Goal: Task Accomplishment & Management: Use online tool/utility

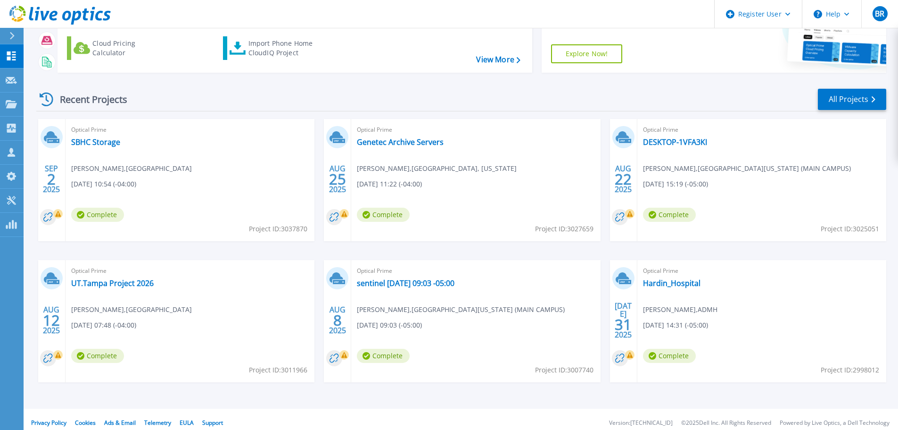
scroll to position [91, 0]
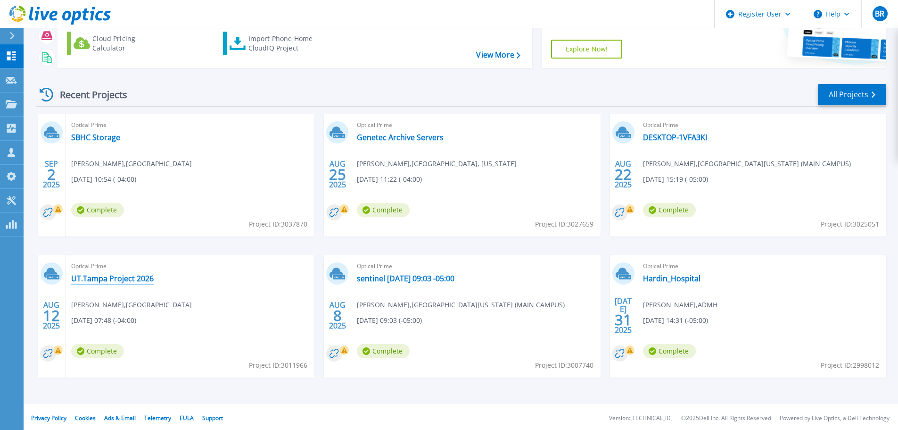
click at [139, 277] on link "UT.Tampa Project 2026" at bounding box center [112, 277] width 83 height 9
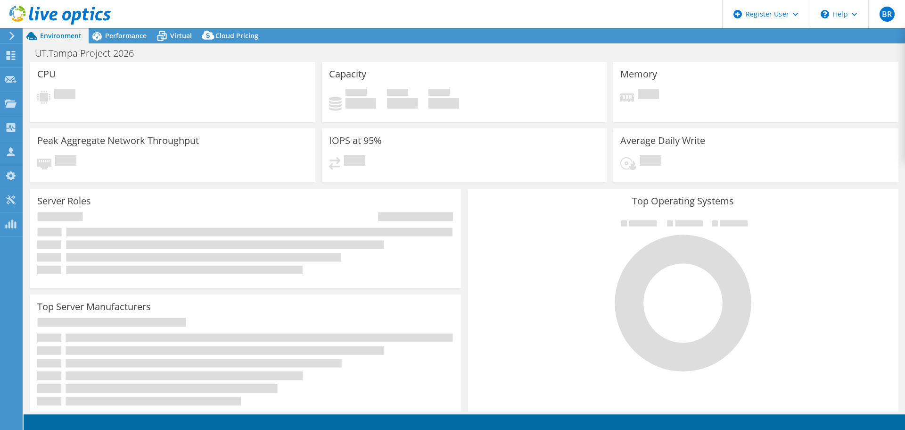
select select "USD"
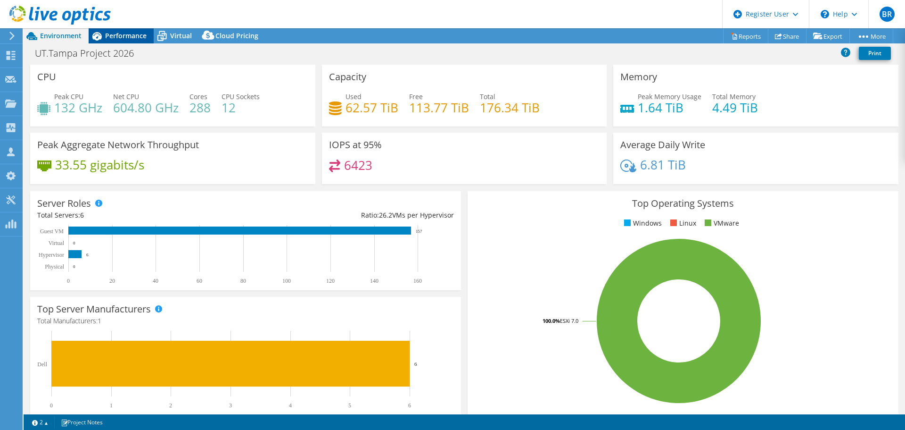
click at [133, 33] on span "Performance" at bounding box center [125, 35] width 41 height 9
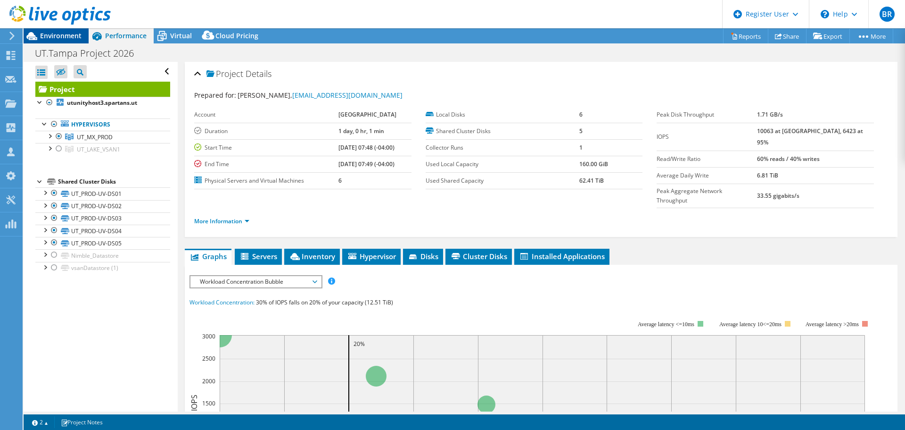
click at [77, 39] on span "Environment" at bounding box center [60, 35] width 41 height 9
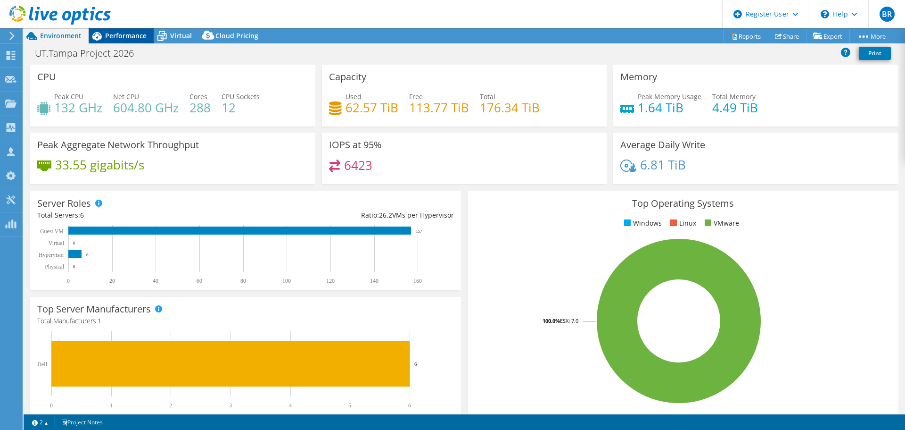
click at [135, 36] on span "Performance" at bounding box center [125, 35] width 41 height 9
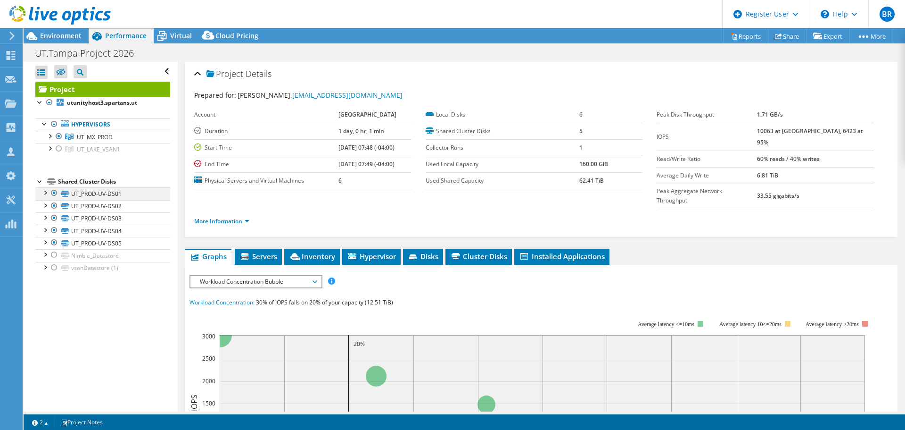
click at [44, 192] on div at bounding box center [44, 191] width 9 height 9
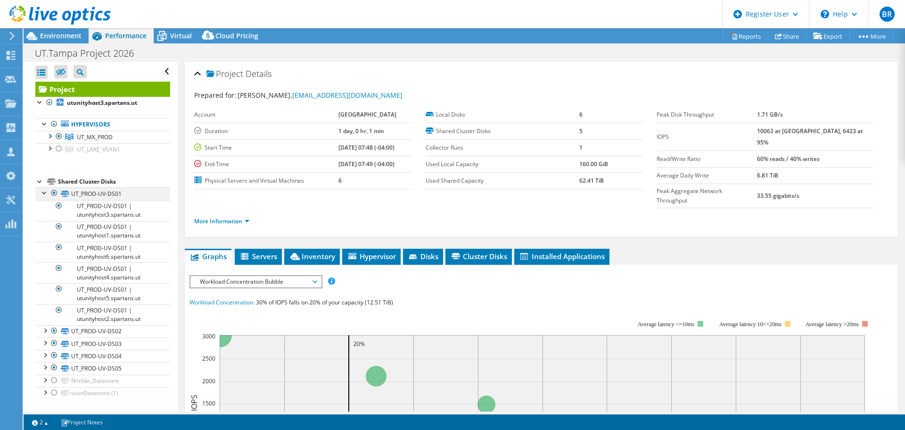
click at [44, 192] on div at bounding box center [44, 191] width 9 height 9
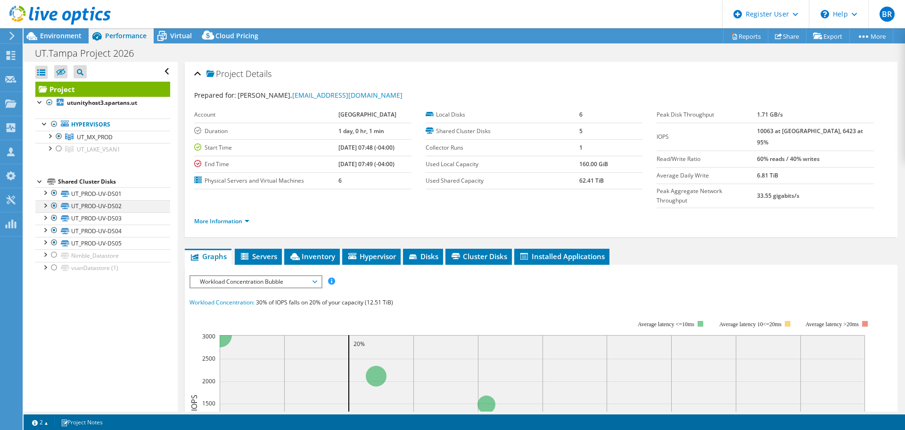
click at [46, 205] on div at bounding box center [44, 204] width 9 height 9
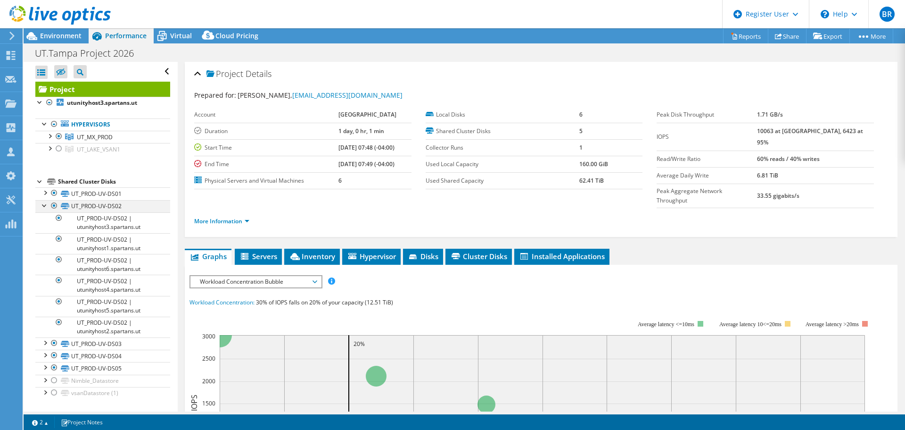
click at [46, 205] on div at bounding box center [44, 204] width 9 height 9
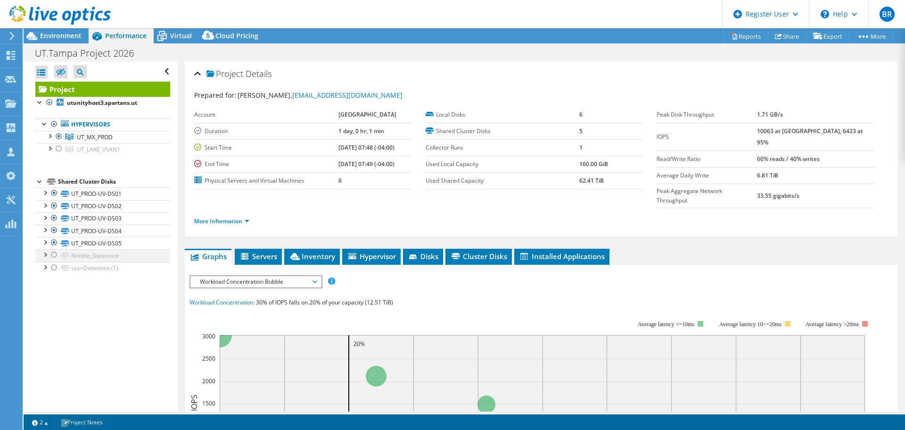
click at [45, 253] on div at bounding box center [44, 253] width 9 height 9
click at [44, 266] on div at bounding box center [44, 266] width 9 height 9
click at [72, 35] on span "Environment" at bounding box center [60, 35] width 41 height 9
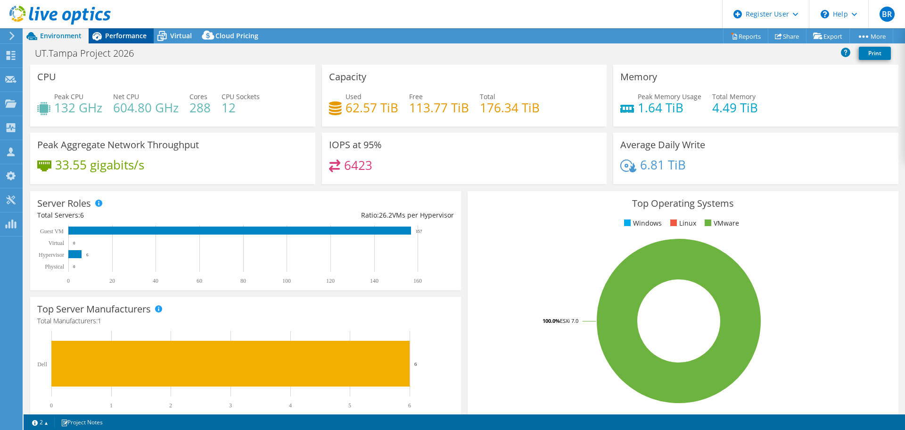
click at [136, 37] on span "Performance" at bounding box center [125, 35] width 41 height 9
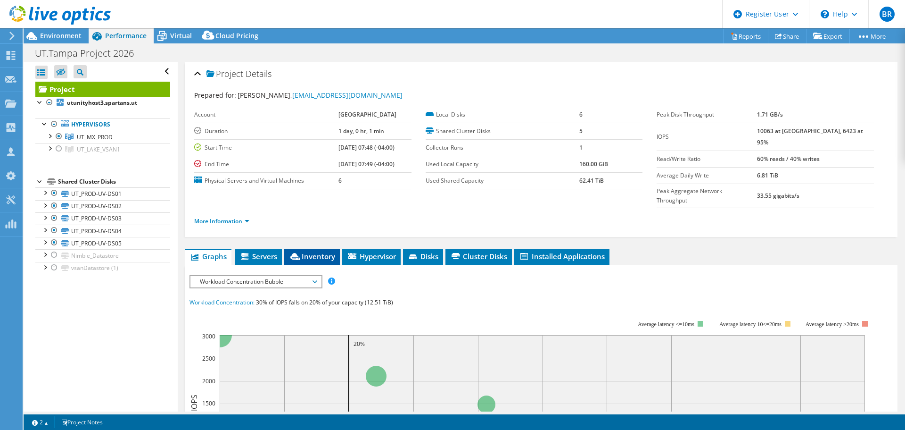
click at [326, 251] on span "Inventory" at bounding box center [312, 255] width 46 height 9
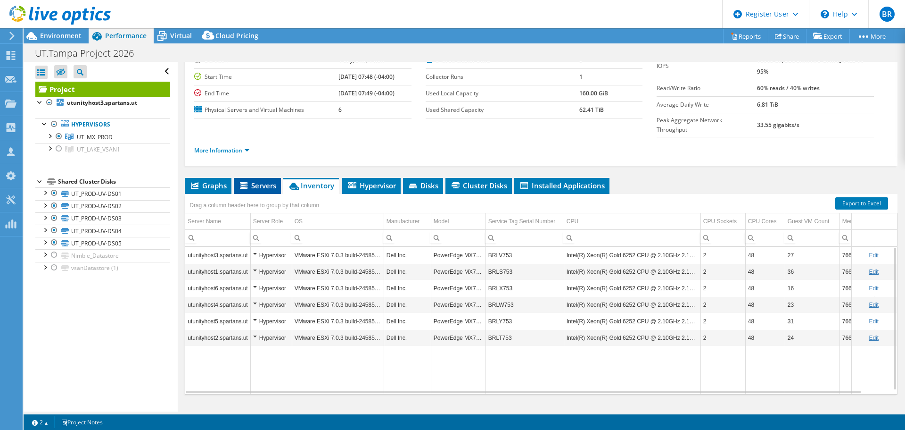
click at [266, 181] on span "Servers" at bounding box center [258, 185] width 38 height 9
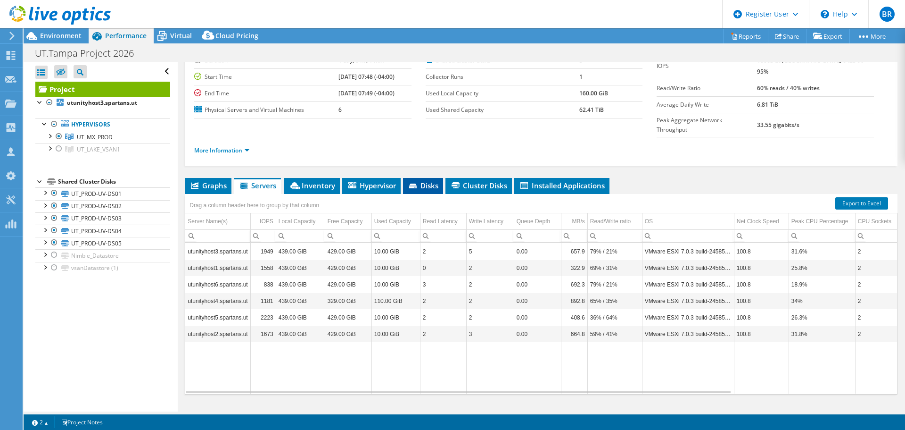
click at [436, 181] on span "Disks" at bounding box center [423, 185] width 31 height 9
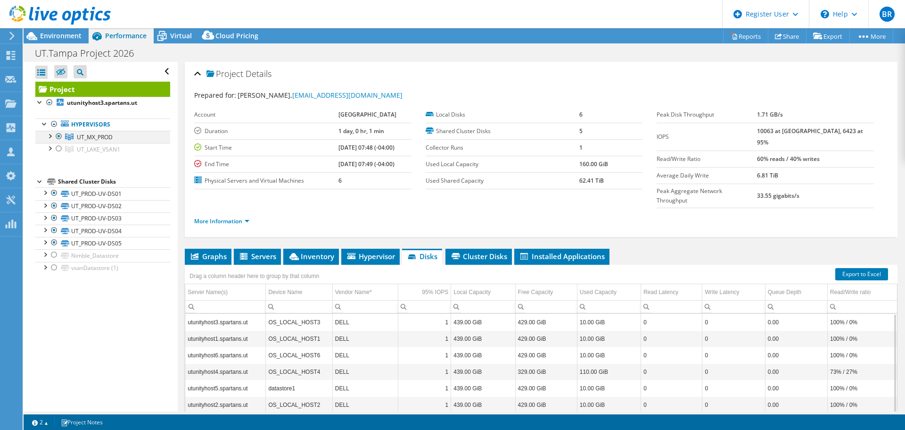
click at [50, 135] on div at bounding box center [49, 135] width 9 height 9
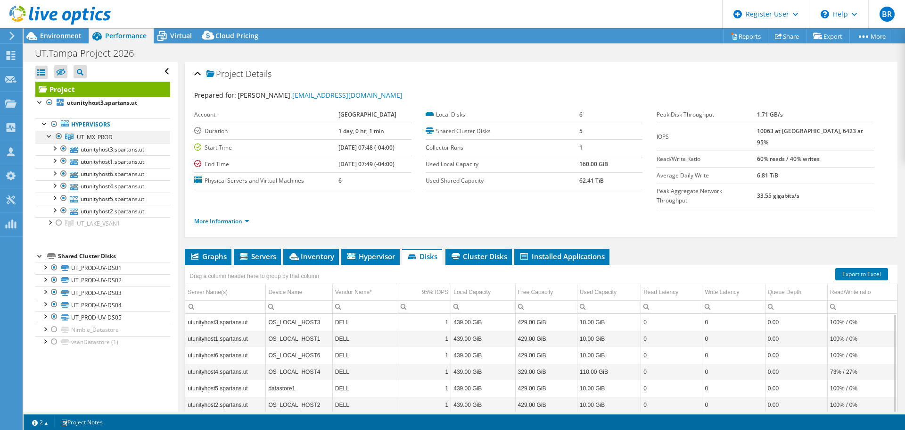
click at [50, 135] on div at bounding box center [49, 135] width 9 height 9
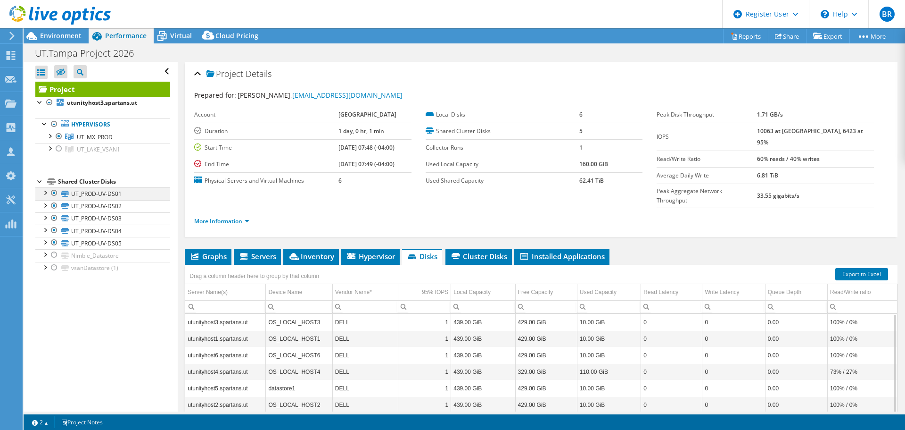
click at [45, 193] on div at bounding box center [44, 191] width 9 height 9
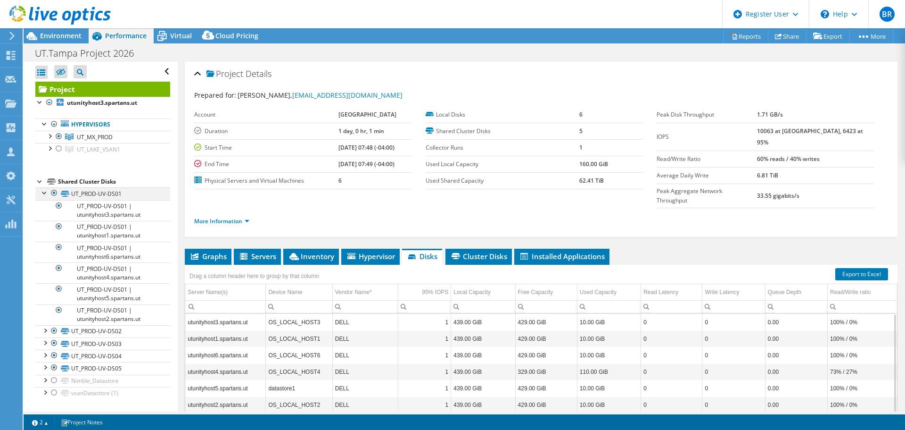
click at [45, 193] on div at bounding box center [44, 191] width 9 height 9
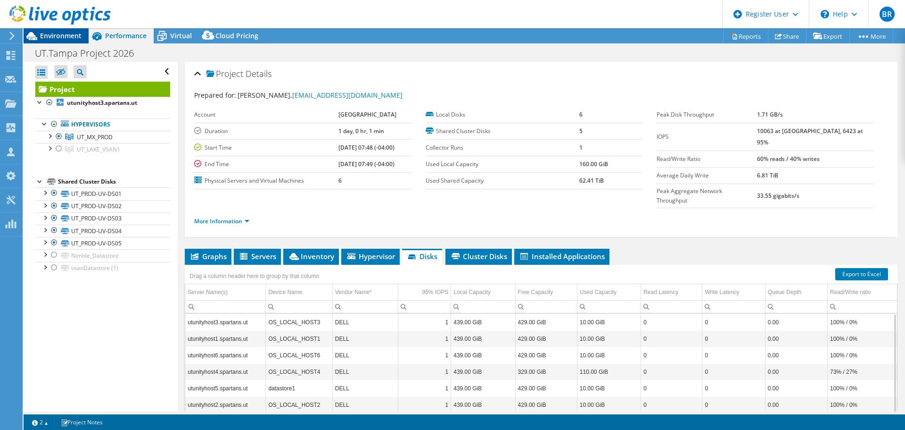
click at [77, 37] on span "Environment" at bounding box center [60, 35] width 41 height 9
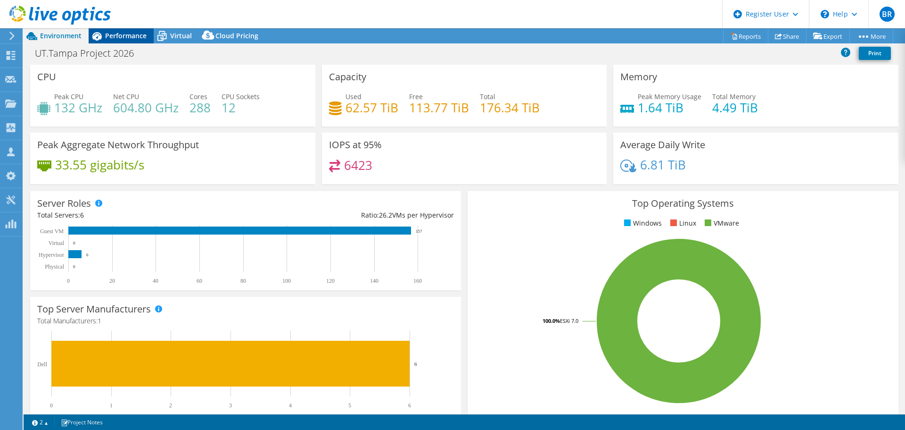
click at [133, 33] on span "Performance" at bounding box center [125, 35] width 41 height 9
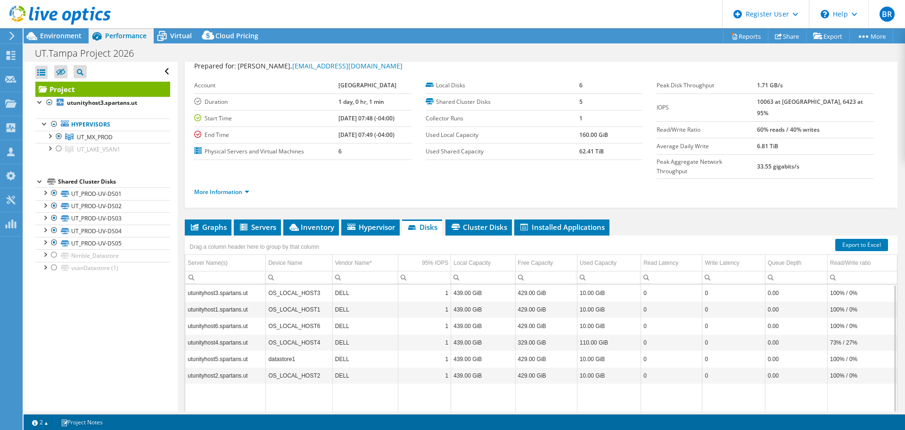
scroll to position [30, 0]
click at [309, 222] on span "Inventory" at bounding box center [311, 226] width 46 height 9
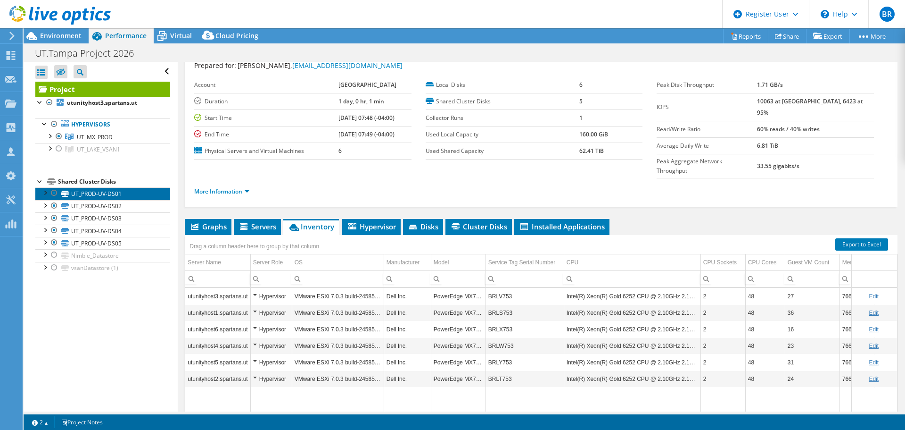
click at [96, 193] on link "UT_PROD-UV-DS01" at bounding box center [102, 193] width 135 height 12
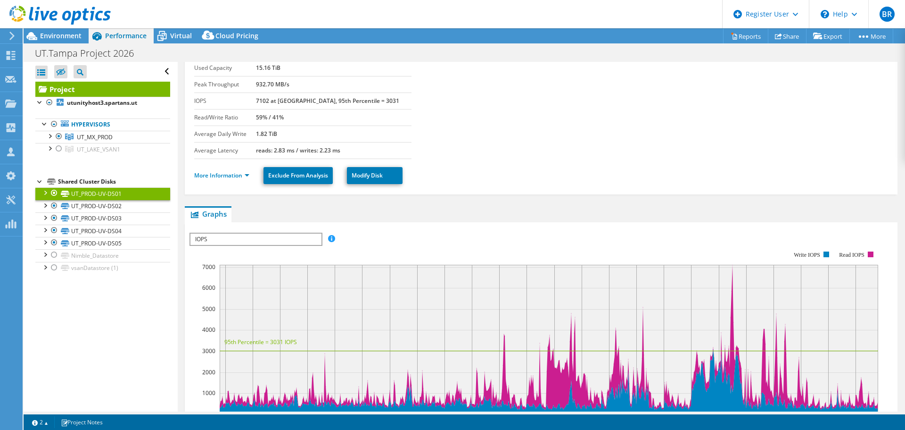
scroll to position [0, 0]
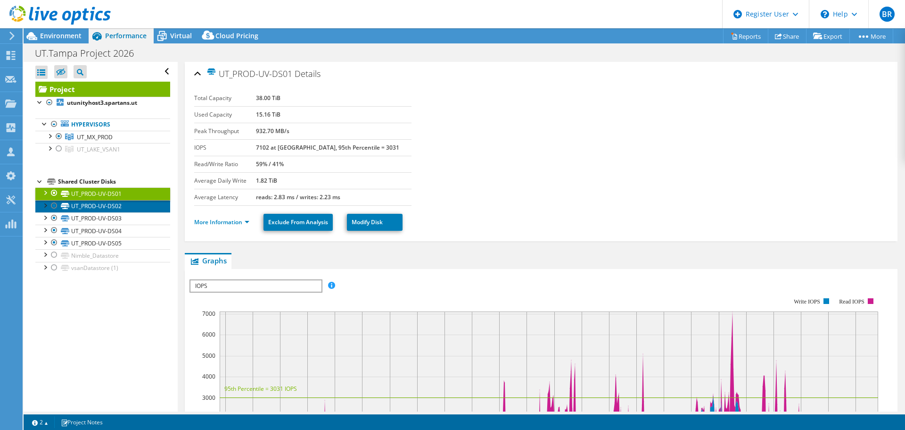
click at [110, 207] on link "UT_PROD-UV-DS02" at bounding box center [102, 206] width 135 height 12
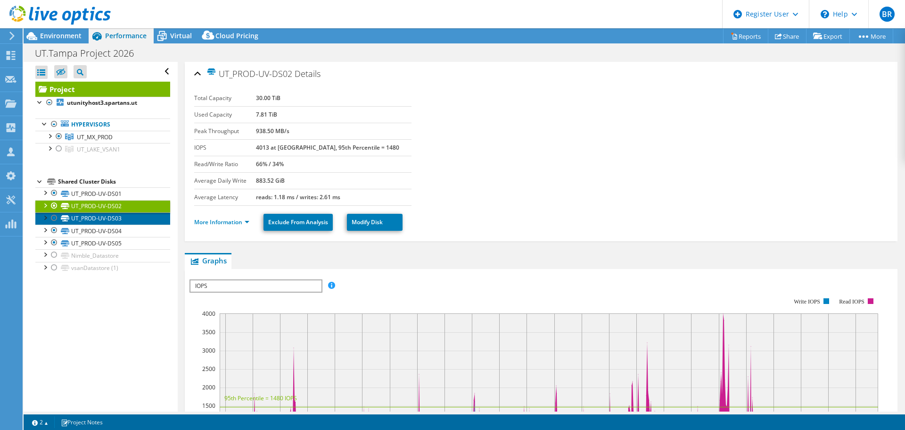
click at [109, 217] on link "UT_PROD-UV-DS03" at bounding box center [102, 218] width 135 height 12
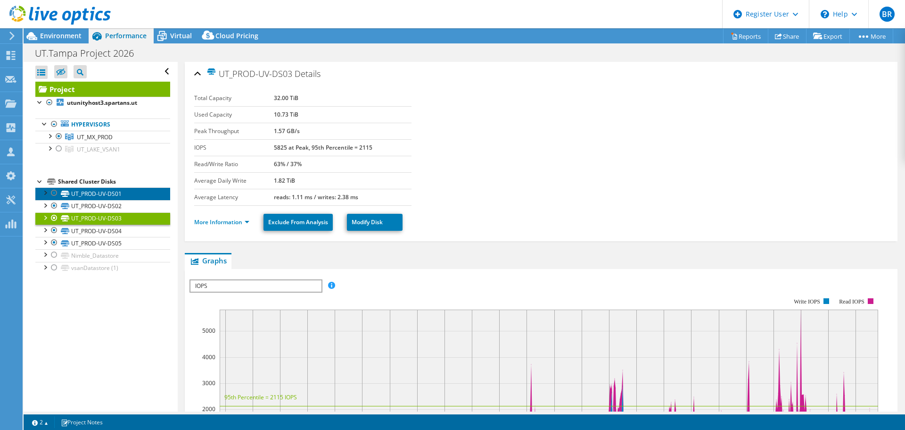
click at [109, 191] on link "UT_PROD-UV-DS01" at bounding box center [102, 193] width 135 height 12
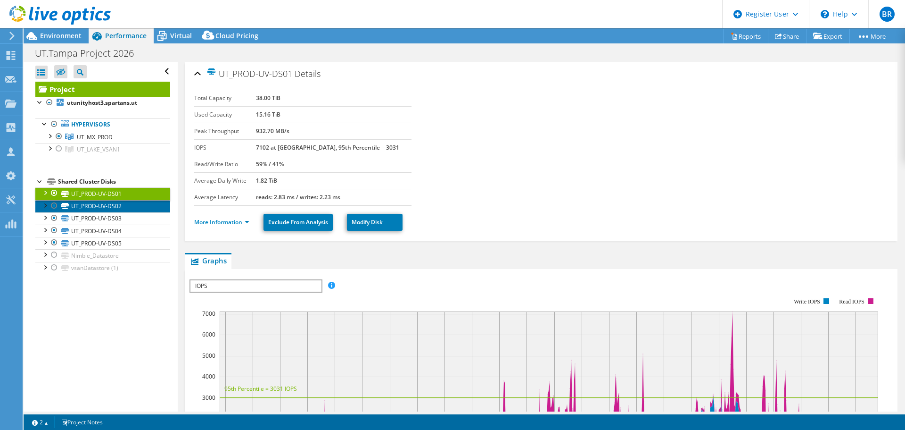
click at [107, 205] on link "UT_PROD-UV-DS02" at bounding box center [102, 206] width 135 height 12
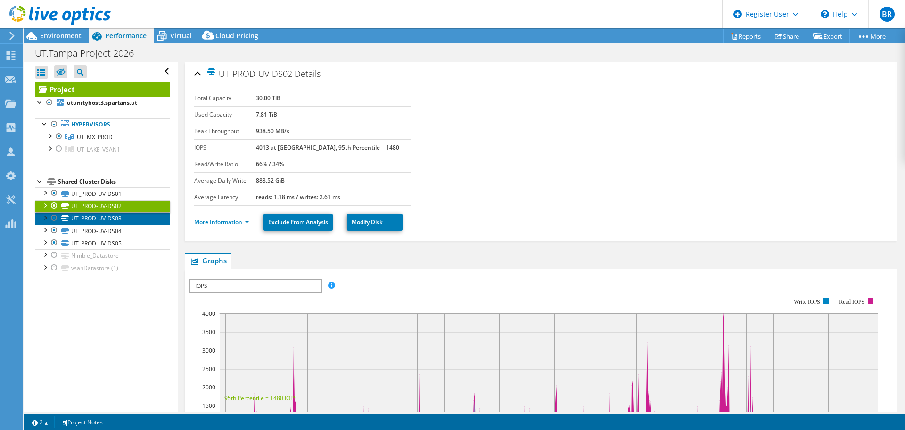
click at [107, 216] on link "UT_PROD-UV-DS03" at bounding box center [102, 218] width 135 height 12
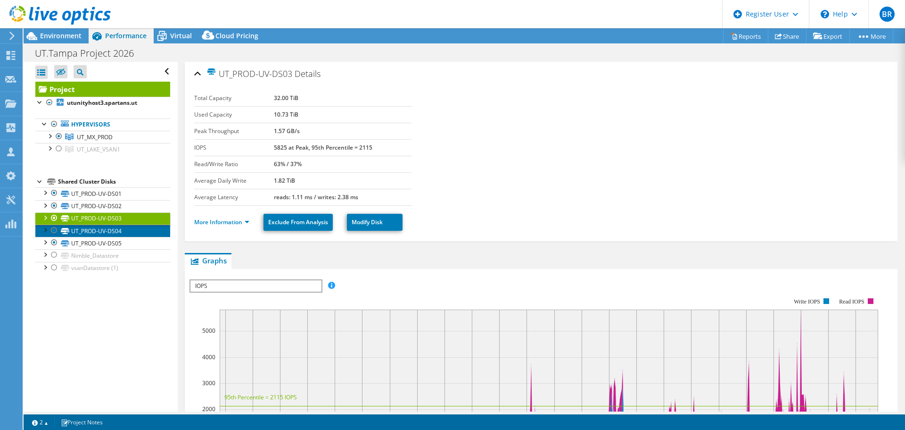
click at [106, 229] on link "UT_PROD-UV-DS04" at bounding box center [102, 230] width 135 height 12
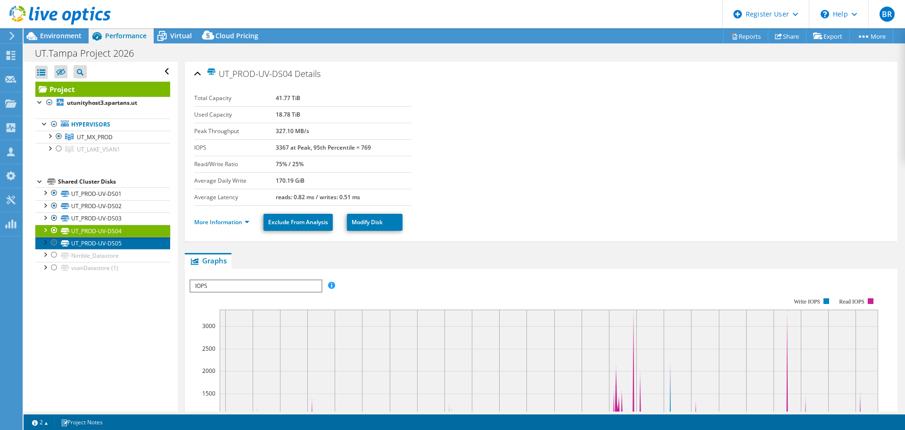
click at [105, 240] on link "UT_PROD-UV-DS05" at bounding box center [102, 243] width 135 height 12
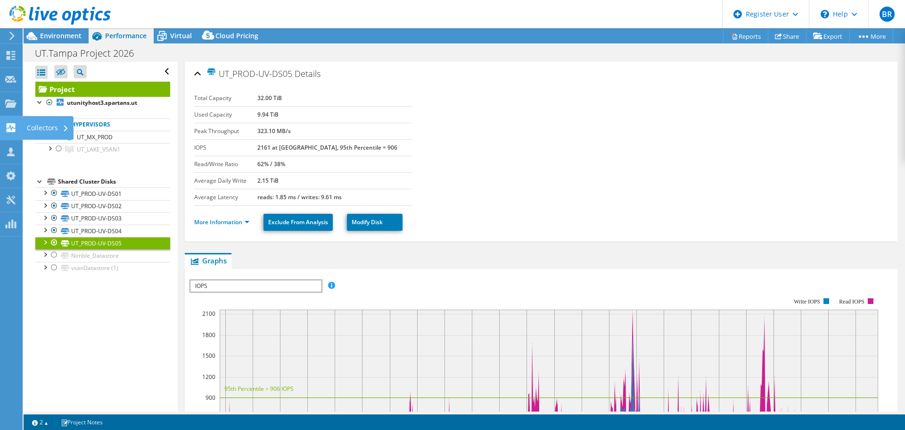
click at [43, 129] on div "Collectors" at bounding box center [47, 128] width 51 height 24
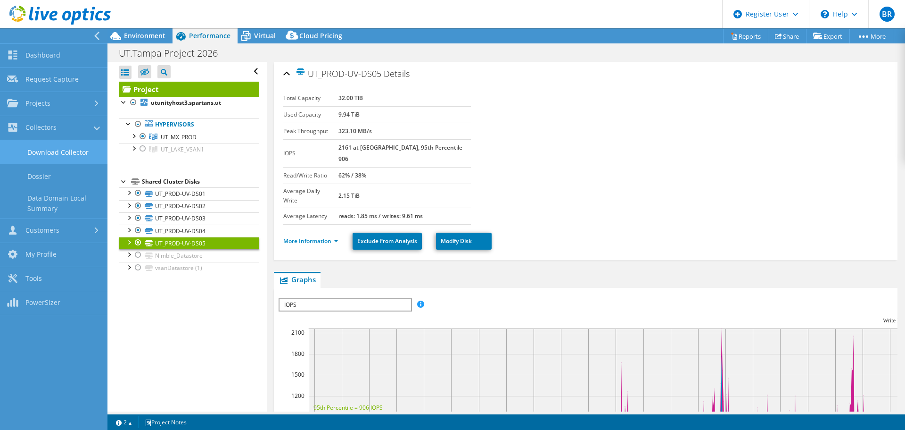
click at [78, 149] on link "Download Collector" at bounding box center [53, 152] width 107 height 24
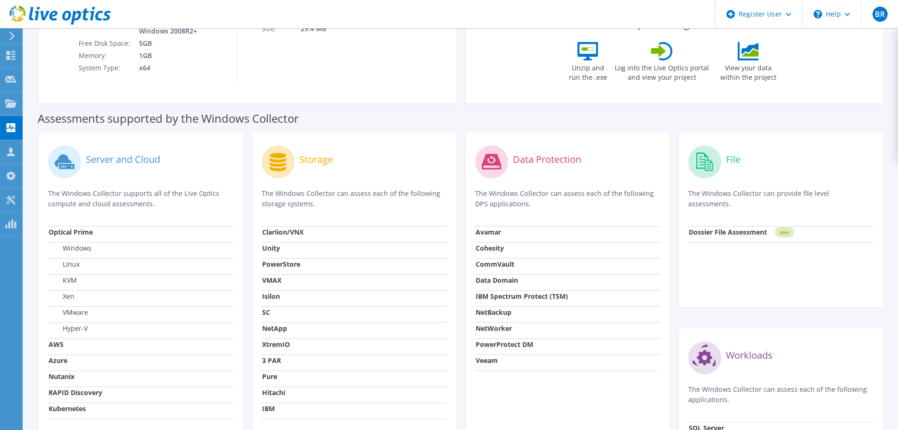
scroll to position [185, 0]
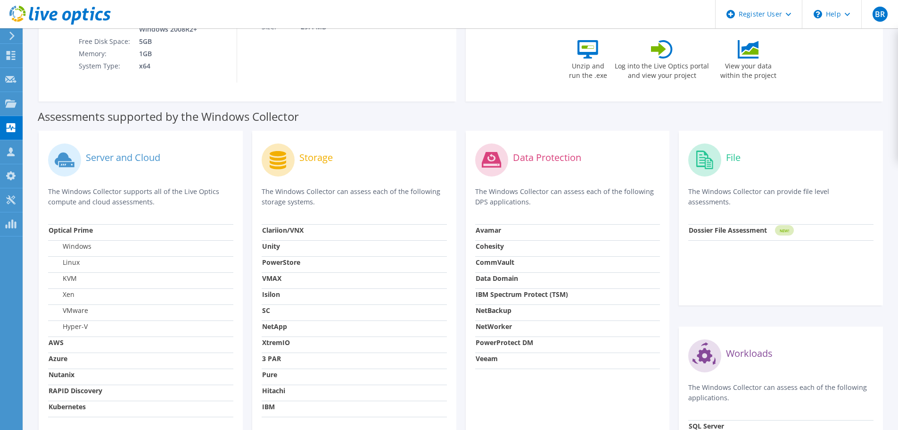
click at [272, 246] on strong "Unity" at bounding box center [271, 245] width 18 height 9
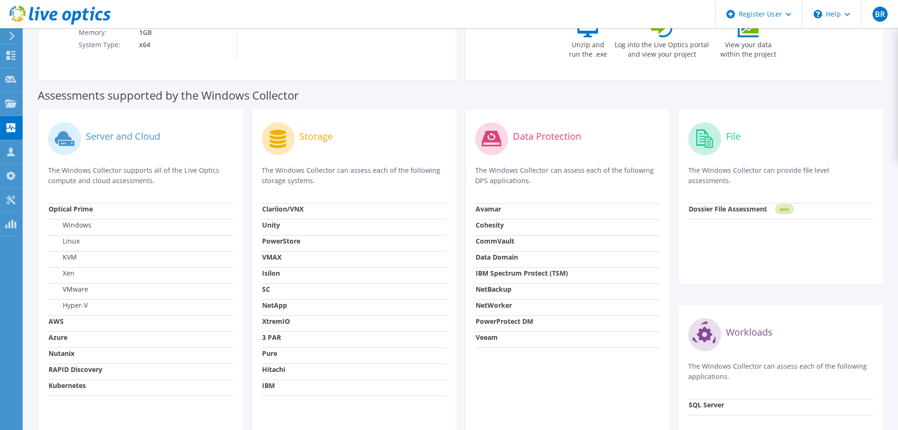
scroll to position [207, 0]
click at [311, 133] on label "Storage" at bounding box center [315, 135] width 33 height 9
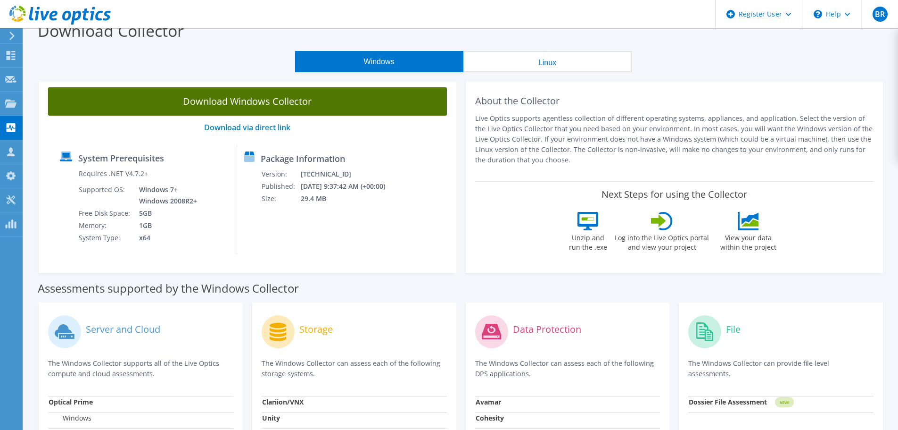
scroll to position [10, 0]
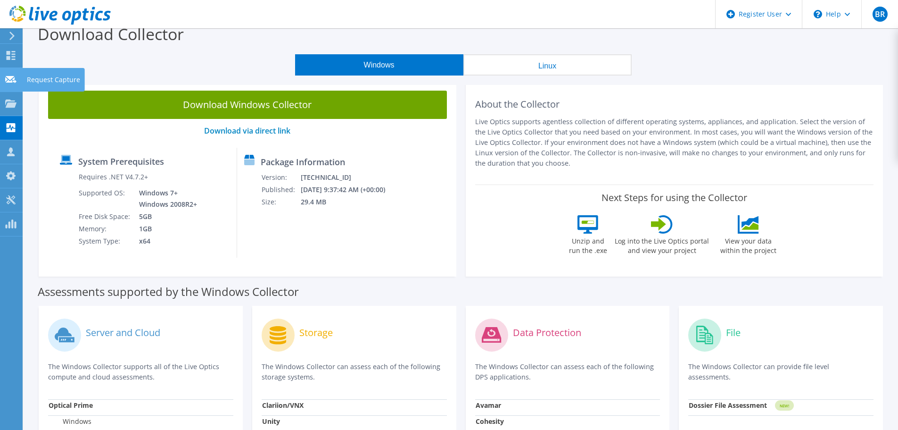
click at [45, 76] on div "Request Capture" at bounding box center [53, 80] width 63 height 24
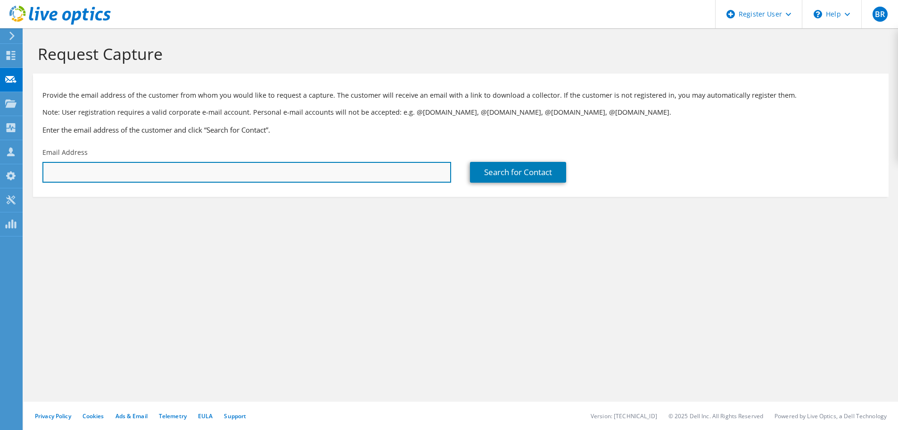
click at [407, 174] on input "text" at bounding box center [246, 172] width 409 height 21
type input "JMoody@lbo.ms.gov"
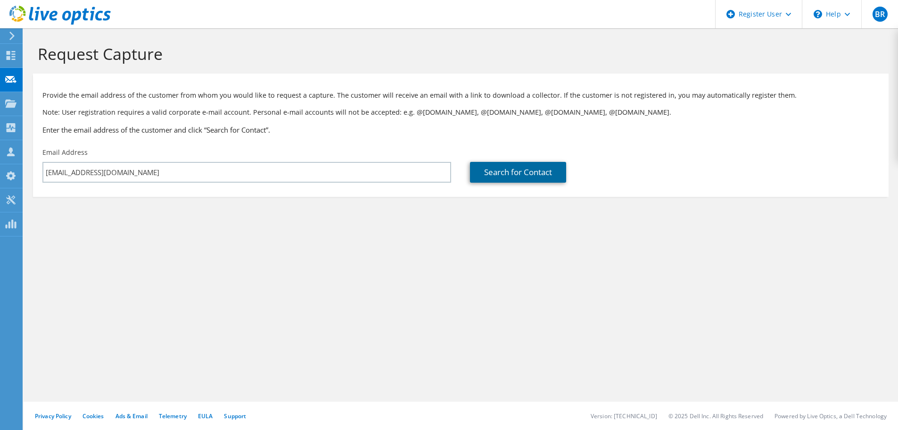
click at [496, 175] on link "Search for Contact" at bounding box center [518, 172] width 96 height 21
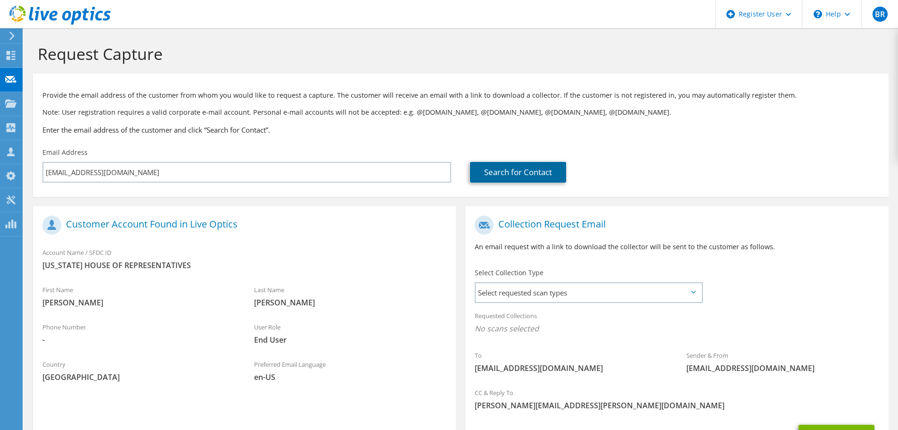
scroll to position [86, 0]
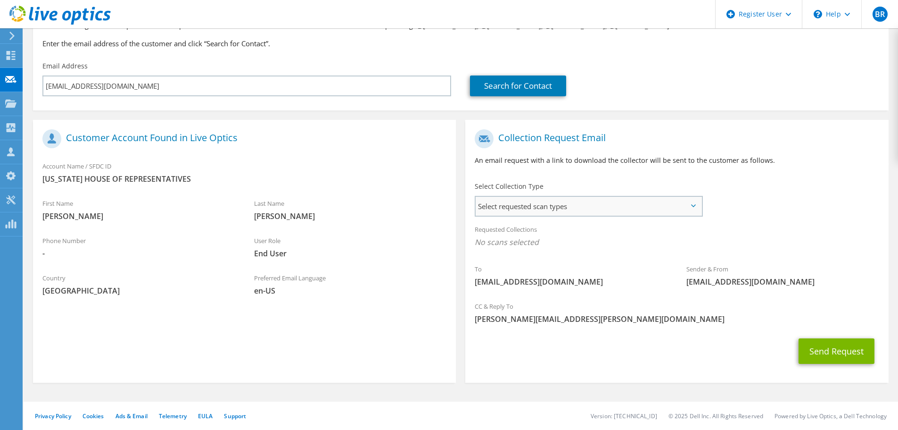
click at [689, 203] on span "Select requested scan types" at bounding box center [589, 206] width 226 height 19
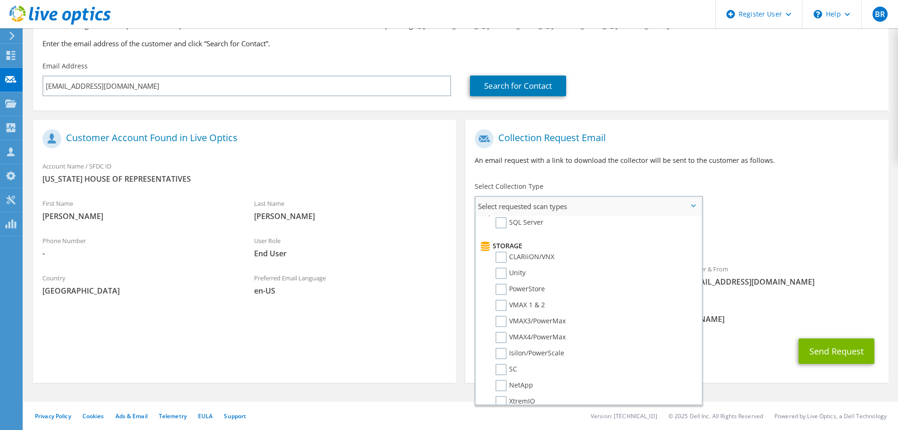
scroll to position [149, 0]
